Goal: Task Accomplishment & Management: Manage account settings

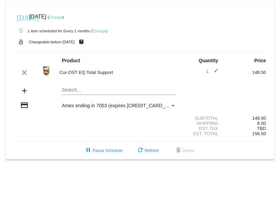
click at [63, 17] on link "Change" at bounding box center [55, 17] width 13 height 4
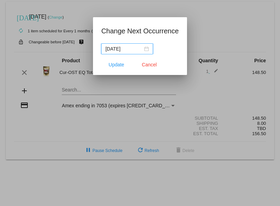
click at [149, 48] on nz-date-picker "[DATE]" at bounding box center [127, 48] width 52 height 11
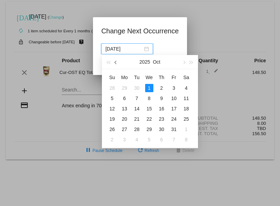
click at [114, 63] on button "button" at bounding box center [116, 62] width 8 height 14
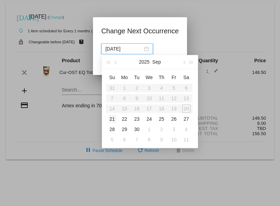
click at [113, 119] on div "21" at bounding box center [112, 119] width 8 height 8
type input "[DATE]"
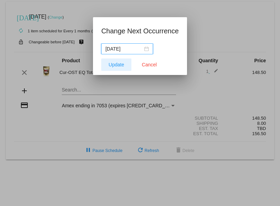
click at [120, 63] on span "Update" at bounding box center [116, 64] width 15 height 5
